Goal: Find specific page/section: Find specific page/section

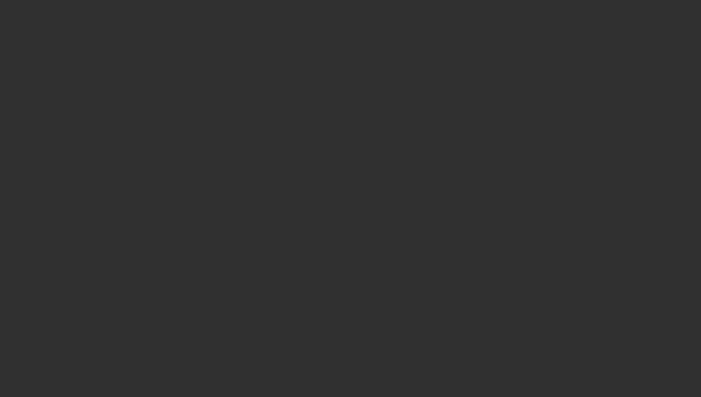
select select "25"
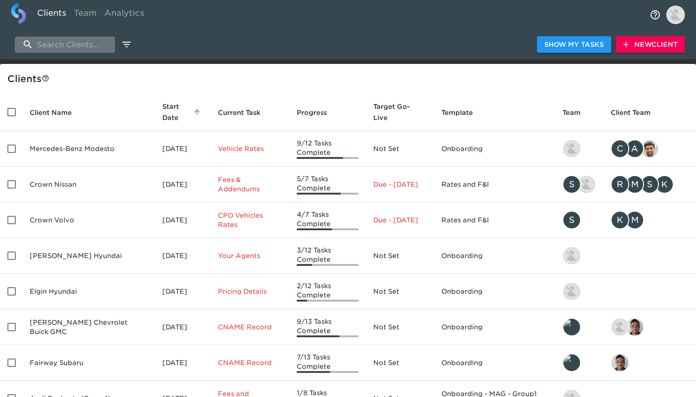
click at [93, 44] on input "search" at bounding box center [65, 45] width 100 height 16
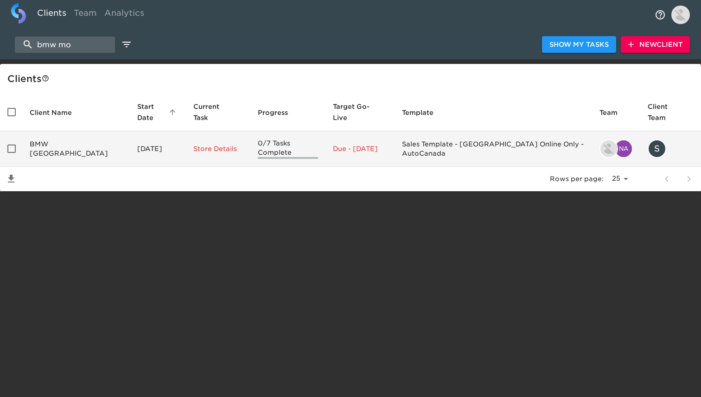
type input "bmw mo"
click at [110, 147] on td "BMW [GEOGRAPHIC_DATA]" at bounding box center [76, 149] width 108 height 36
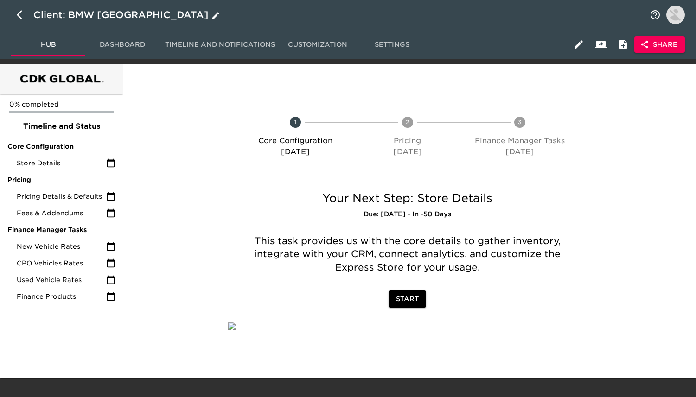
click at [13, 15] on button "button" at bounding box center [22, 15] width 22 height 22
select select "25"
